Goal: Connect with others: Connect with other users

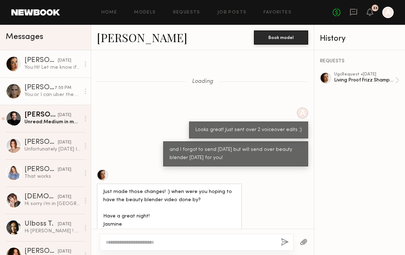
scroll to position [626, 0]
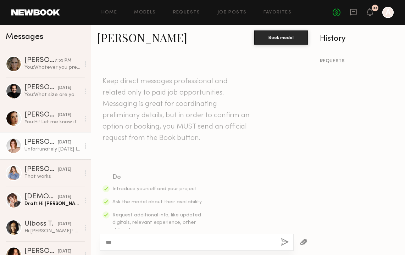
scroll to position [293, 0]
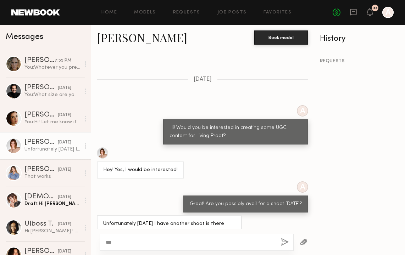
click at [130, 243] on textarea "**" at bounding box center [190, 242] width 169 height 7
type textarea "**********"
click at [283, 242] on button "button" at bounding box center [285, 242] width 8 height 9
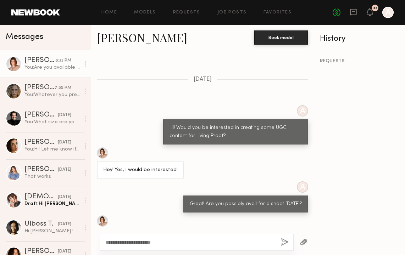
scroll to position [381, 0]
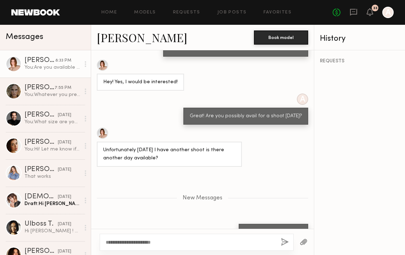
click at [127, 39] on link "[PERSON_NAME]" at bounding box center [142, 37] width 90 height 15
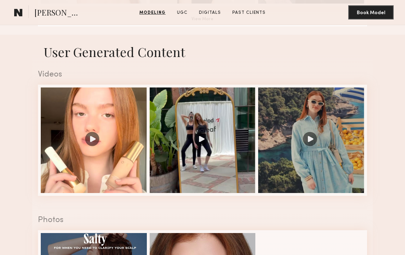
scroll to position [627, 0]
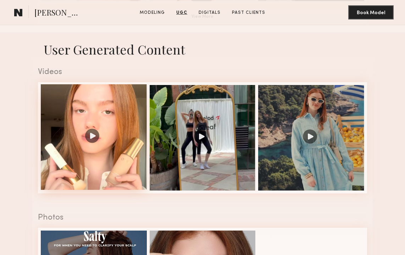
click at [90, 130] on div at bounding box center [94, 137] width 106 height 106
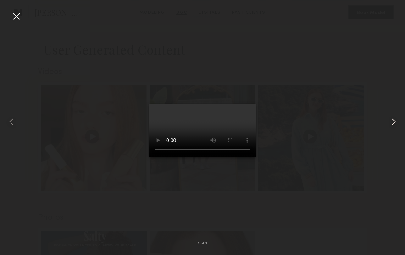
click at [388, 128] on div at bounding box center [396, 121] width 16 height 221
drag, startPoint x: 192, startPoint y: 224, endPoint x: 204, endPoint y: 227, distance: 12.0
click at [204, 157] on video at bounding box center [202, 130] width 106 height 53
click at [391, 114] on div at bounding box center [396, 121] width 16 height 221
click at [23, 18] on div at bounding box center [202, 121] width 405 height 221
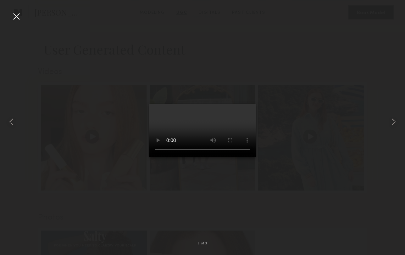
click at [19, 18] on div at bounding box center [16, 16] width 11 height 11
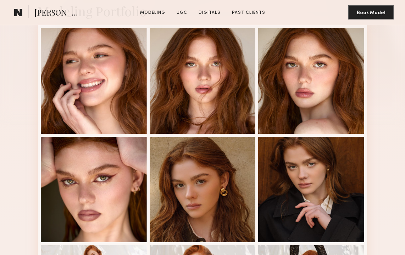
scroll to position [169, 0]
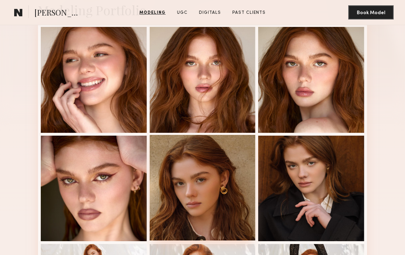
click at [221, 183] on div at bounding box center [202, 188] width 106 height 106
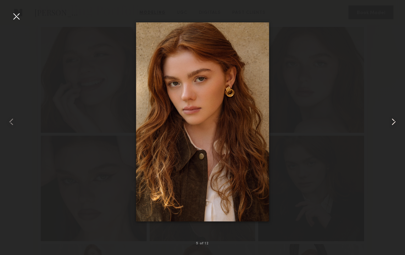
drag, startPoint x: 401, startPoint y: 195, endPoint x: 396, endPoint y: 158, distance: 37.2
click at [396, 158] on div at bounding box center [396, 121] width 16 height 221
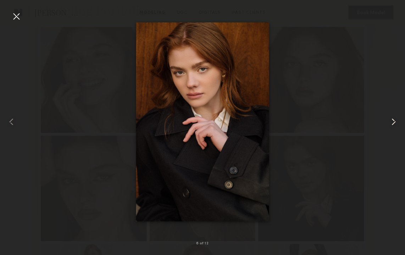
click at [393, 124] on common-icon at bounding box center [393, 121] width 11 height 11
